Goal: Information Seeking & Learning: Learn about a topic

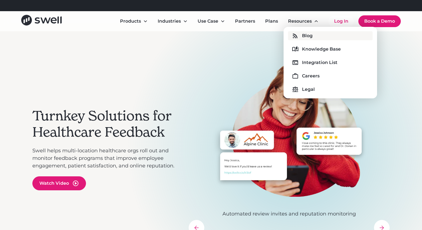
click at [303, 35] on div "Blog" at bounding box center [307, 35] width 11 height 7
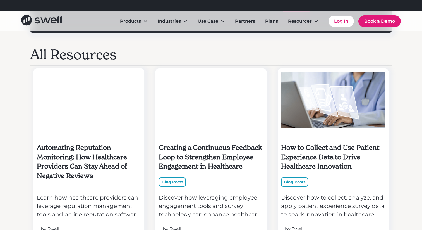
scroll to position [454, 0]
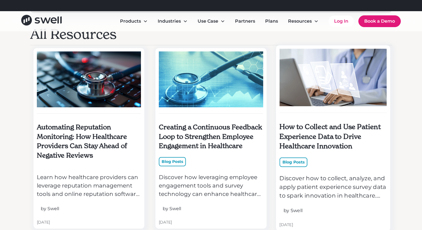
click at [338, 129] on h5 "How to Collect and Use Patient Experience Data to Drive Healthcare Innovation" at bounding box center [334, 136] width 108 height 29
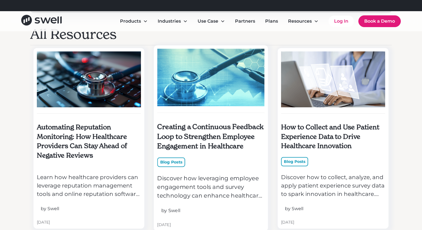
click at [204, 132] on h5 "Creating a Continuous Feedback Loop to Strengthen Employee Engagement in Health…" at bounding box center [212, 136] width 108 height 29
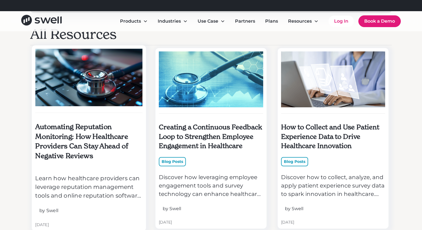
click at [61, 126] on h5 "Automating Reputation Monitoring: How Healthcare Providers Can Stay Ahead of Ne…" at bounding box center [89, 141] width 108 height 39
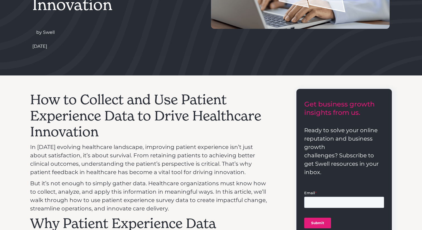
scroll to position [170, 0]
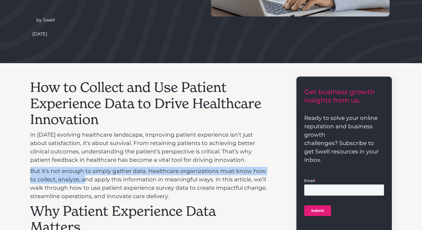
drag, startPoint x: 31, startPoint y: 170, endPoint x: 87, endPoint y: 178, distance: 56.4
click at [87, 178] on p "But it’s not enough to simply gather data. Healthcare organizations must know h…" at bounding box center [149, 184] width 239 height 34
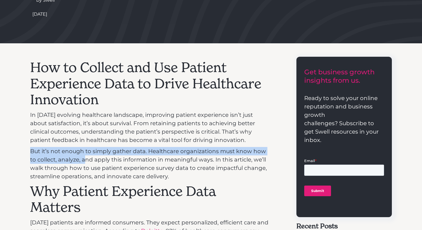
scroll to position [192, 0]
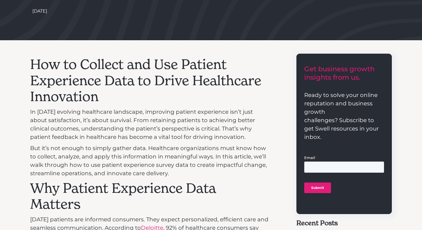
click at [77, 164] on p "But it’s not enough to simply gather data. Healthcare organizations must know h…" at bounding box center [149, 161] width 239 height 34
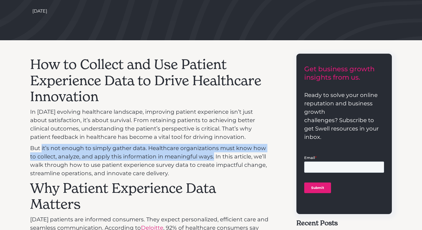
drag, startPoint x: 212, startPoint y: 157, endPoint x: 42, endPoint y: 150, distance: 170.8
click at [42, 150] on p "But it’s not enough to simply gather data. Healthcare organizations must know h…" at bounding box center [149, 161] width 239 height 34
copy p "it’s not enough to simply gather data. Healthcare organizations must know how t…"
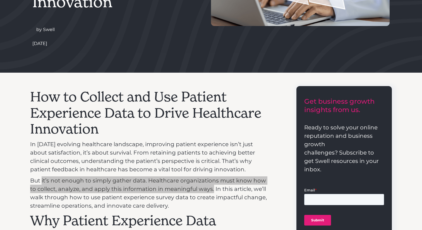
scroll to position [159, 0]
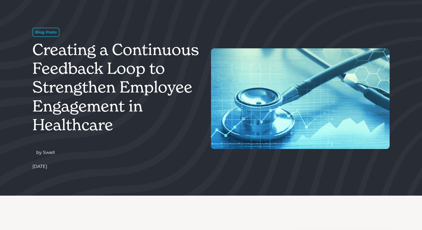
scroll to position [55, 0]
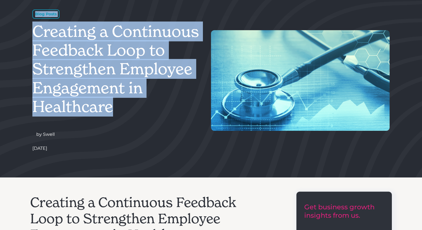
drag, startPoint x: 85, startPoint y: 71, endPoint x: 26, endPoint y: 30, distance: 72.8
click at [20, 25] on div "Blog Posts Creating a Continuous Feedback Loop to Strengthen Employee Engagemen…" at bounding box center [211, 76] width 422 height 201
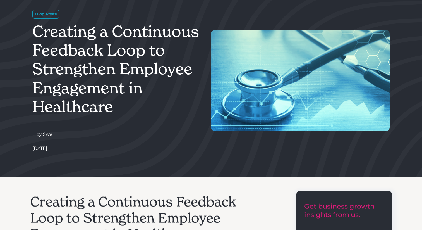
click at [33, 34] on h1 "Creating a Continuous Feedback Loop to Strengthen Employee Engagement in Health…" at bounding box center [115, 69] width 167 height 94
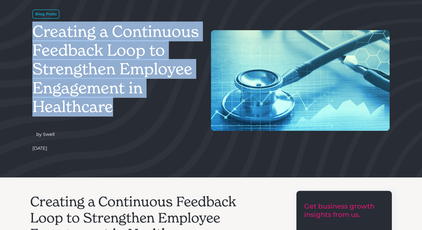
drag, startPoint x: 47, startPoint y: 36, endPoint x: 115, endPoint y: 116, distance: 105.4
click at [116, 117] on header "Blog Posts Creating a Continuous Feedback Loop to Strengthen Employee Engagemen…" at bounding box center [211, 76] width 364 height 201
copy h1 "Creating a Continuous Feedback Loop to Strengthen Employee Engagement in Health…"
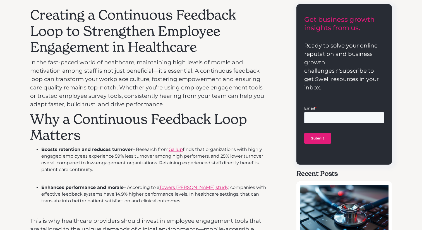
scroll to position [253, 0]
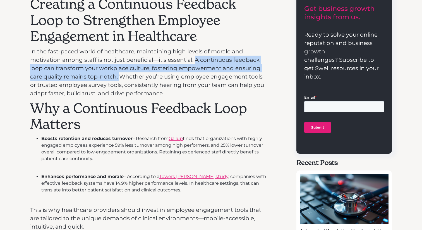
drag, startPoint x: 195, startPoint y: 60, endPoint x: 121, endPoint y: 75, distance: 76.1
click at [121, 75] on p "In the fast-paced world of healthcare, maintaining high levels of morale and mo…" at bounding box center [149, 72] width 239 height 50
copy p "A continuous feedback loop can transform your workplace culture, fostering empo…"
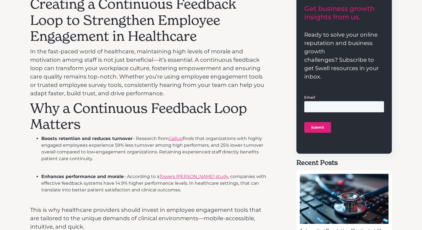
drag, startPoint x: 266, startPoint y: 111, endPoint x: 258, endPoint y: 114, distance: 8.0
click at [265, 111] on h2 "Why a Continuous Feedback Loop Matters" at bounding box center [149, 116] width 239 height 32
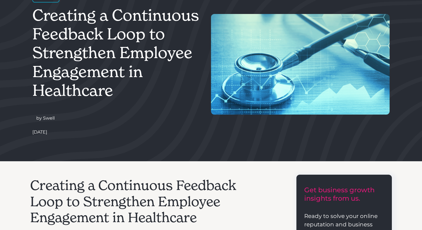
scroll to position [0, 0]
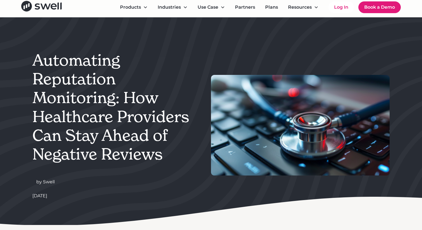
scroll to position [13, 0]
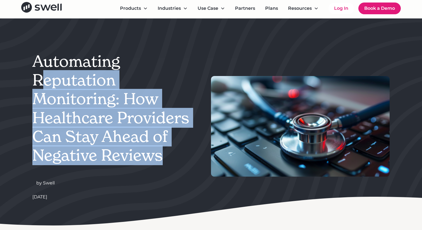
drag, startPoint x: 170, startPoint y: 162, endPoint x: 41, endPoint y: 71, distance: 157.5
click at [41, 71] on h1 "Automating Reputation Monitoring: How Healthcare Providers Can Stay Ahead of Ne…" at bounding box center [115, 108] width 167 height 113
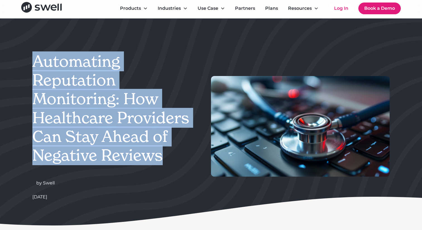
drag, startPoint x: 42, startPoint y: 65, endPoint x: 160, endPoint y: 163, distance: 153.9
click at [160, 163] on h1 "Automating Reputation Monitoring: How Healthcare Providers Can Stay Ahead of Ne…" at bounding box center [115, 108] width 167 height 113
copy h1 "Automating Reputation Monitoring: How Healthcare Providers Can Stay Ahead of Ne…"
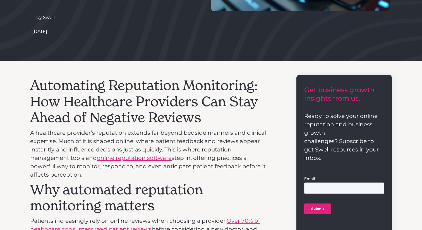
scroll to position [180, 0]
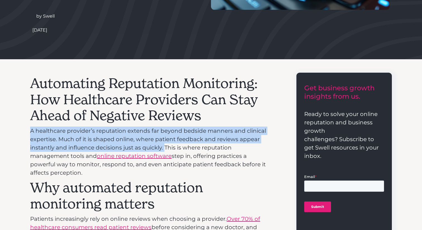
drag, startPoint x: 32, startPoint y: 133, endPoint x: 175, endPoint y: 147, distance: 143.7
copy p "A healthcare provider’s reputation extends far beyond bedside manners and clini…"
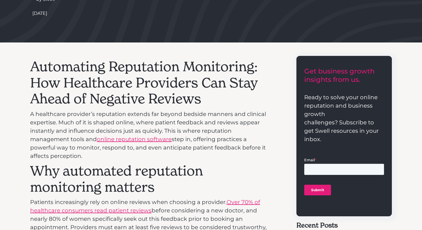
click at [228, 137] on p "A healthcare provider’s reputation extends far beyond bedside manners and clini…" at bounding box center [149, 135] width 239 height 50
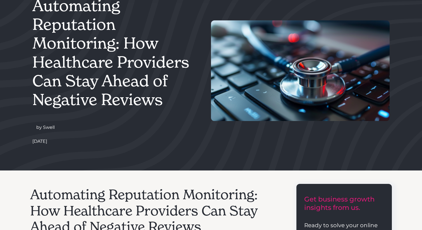
scroll to position [64, 0]
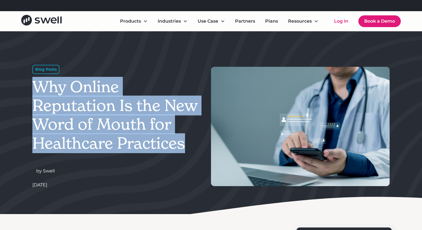
drag, startPoint x: 187, startPoint y: 145, endPoint x: 38, endPoint y: 93, distance: 158.3
click at [34, 92] on h1 "Why Online Reputation Is the New Word of Mouth for Healthcare Practices" at bounding box center [115, 114] width 167 height 75
copy h1 "Why Online Reputation Is the New Word of Mouth for Healthcare Practices"
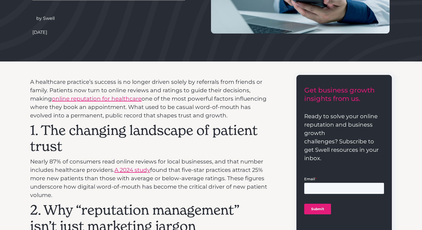
scroll to position [180, 0]
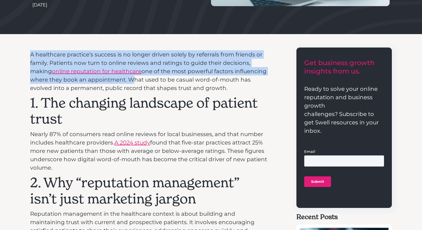
drag, startPoint x: 28, startPoint y: 51, endPoint x: 128, endPoint y: 83, distance: 104.8
copy p "A healthcare practice’s success is no longer driven solely by referrals from fr…"
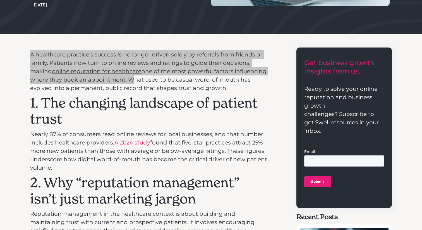
scroll to position [0, 0]
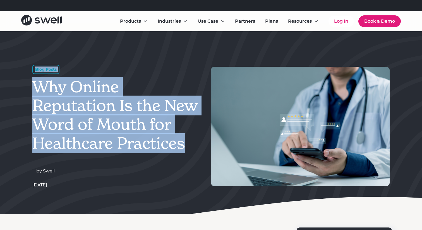
drag, startPoint x: 181, startPoint y: 143, endPoint x: 21, endPoint y: 86, distance: 170.2
click at [21, 86] on div "Blog Posts Why Online Reputation Is the New Word of Mouth for Healthcare Practi…" at bounding box center [211, 122] width 422 height 183
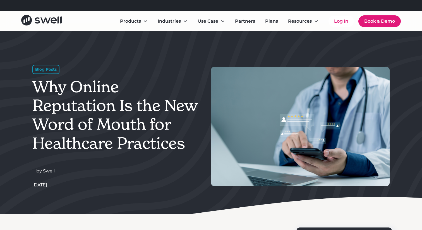
click at [30, 85] on header "Blog Posts Why Online Reputation Is the New Word of Mouth for Healthcare Practi…" at bounding box center [211, 122] width 364 height 183
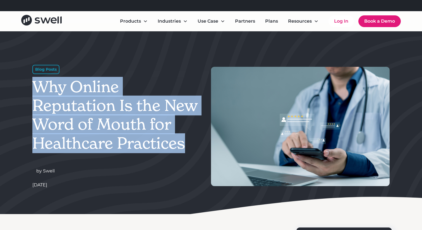
drag, startPoint x: 83, startPoint y: 108, endPoint x: 191, endPoint y: 157, distance: 118.7
click at [190, 158] on header "Blog Posts Why Online Reputation Is the New Word of Mouth for Healthcare Practi…" at bounding box center [211, 122] width 364 height 183
copy h1 "Why Online Reputation Is the New Word of Mouth for Healthcare Practices"
click at [170, 71] on div "Blog Posts Why Online Reputation Is the New Word of Mouth for Healthcare Practi…" at bounding box center [121, 126] width 179 height 123
